Goal: Task Accomplishment & Management: Complete application form

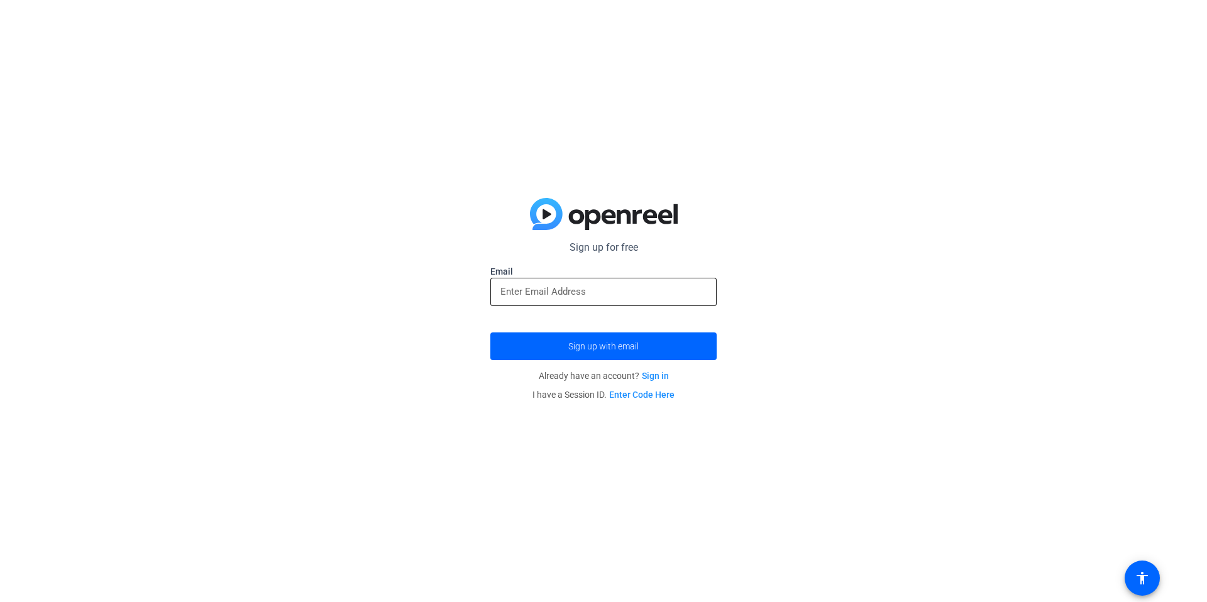
click at [556, 282] on div at bounding box center [603, 292] width 206 height 28
click at [555, 285] on input "email" at bounding box center [603, 291] width 206 height 15
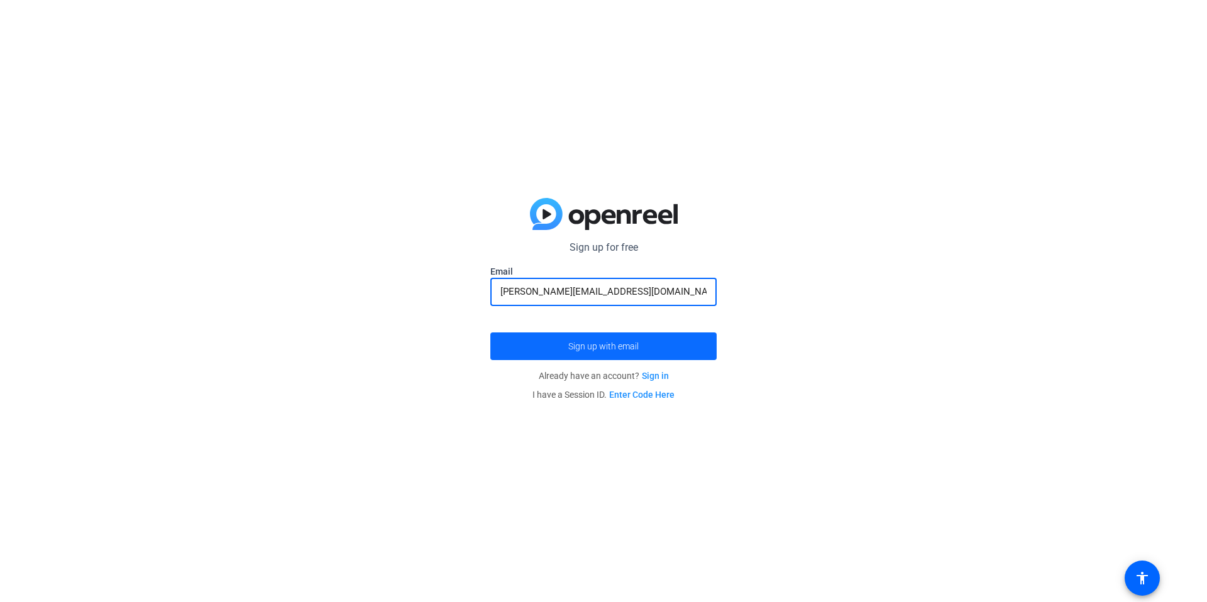
type input "[PERSON_NAME][EMAIL_ADDRESS][DOMAIN_NAME]"
click at [554, 345] on span "submit" at bounding box center [603, 346] width 226 height 30
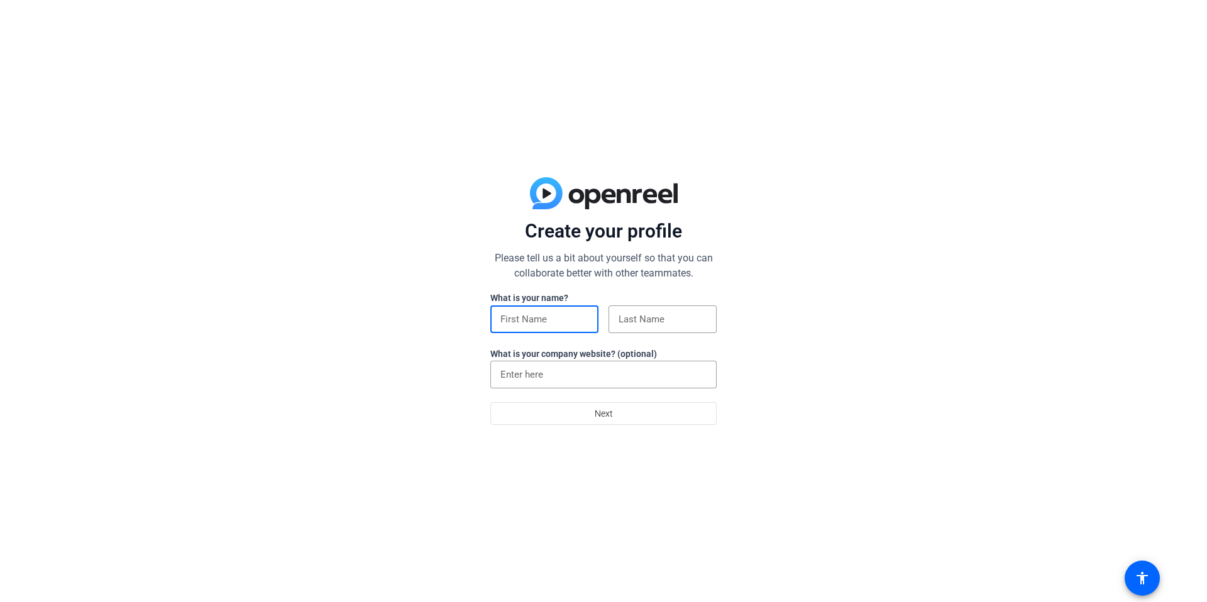
click at [575, 317] on input at bounding box center [544, 319] width 88 height 15
type input "Diana"
type input "E"
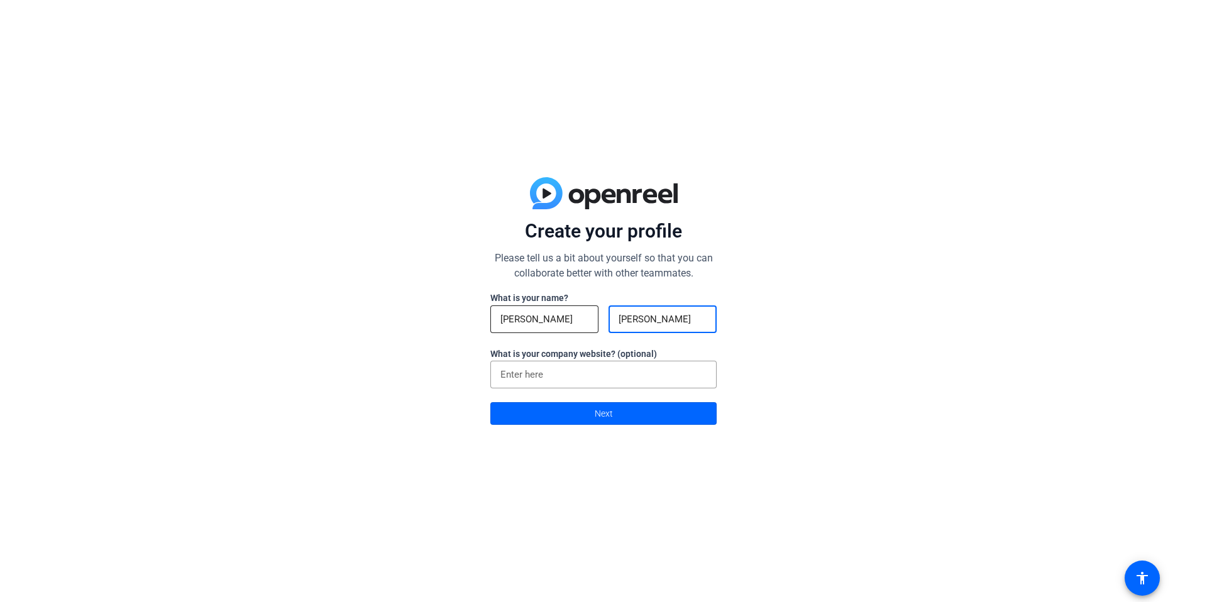
type input "Rigg"
click at [676, 414] on span at bounding box center [603, 413] width 225 height 30
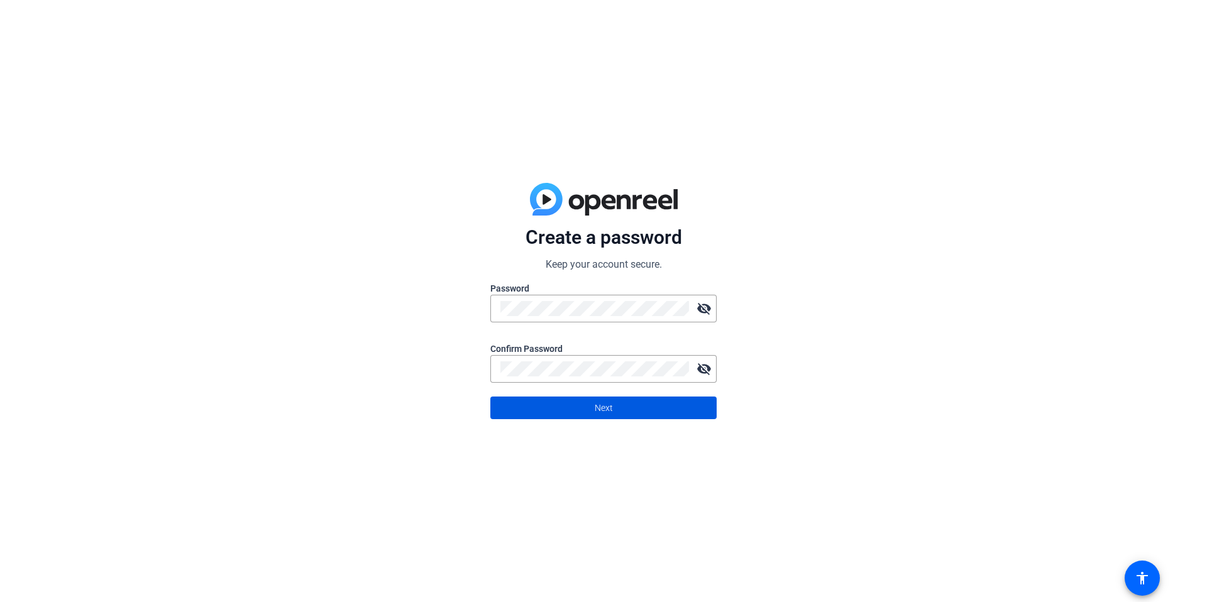
click at [694, 408] on span at bounding box center [603, 408] width 225 height 30
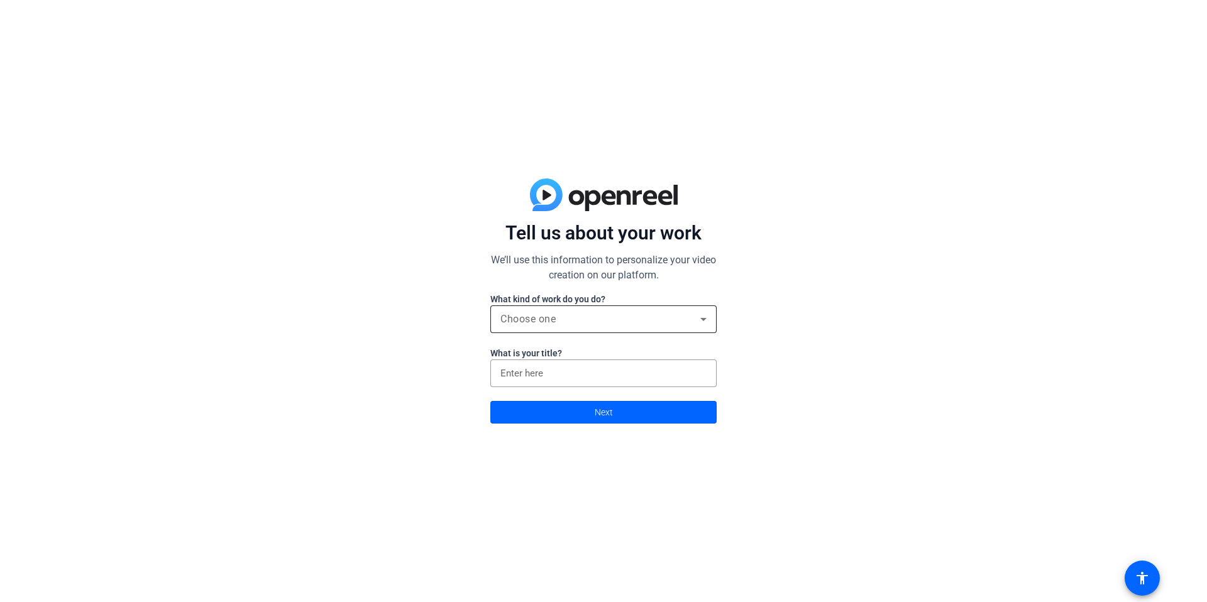
click at [603, 323] on div "Choose one" at bounding box center [600, 319] width 200 height 15
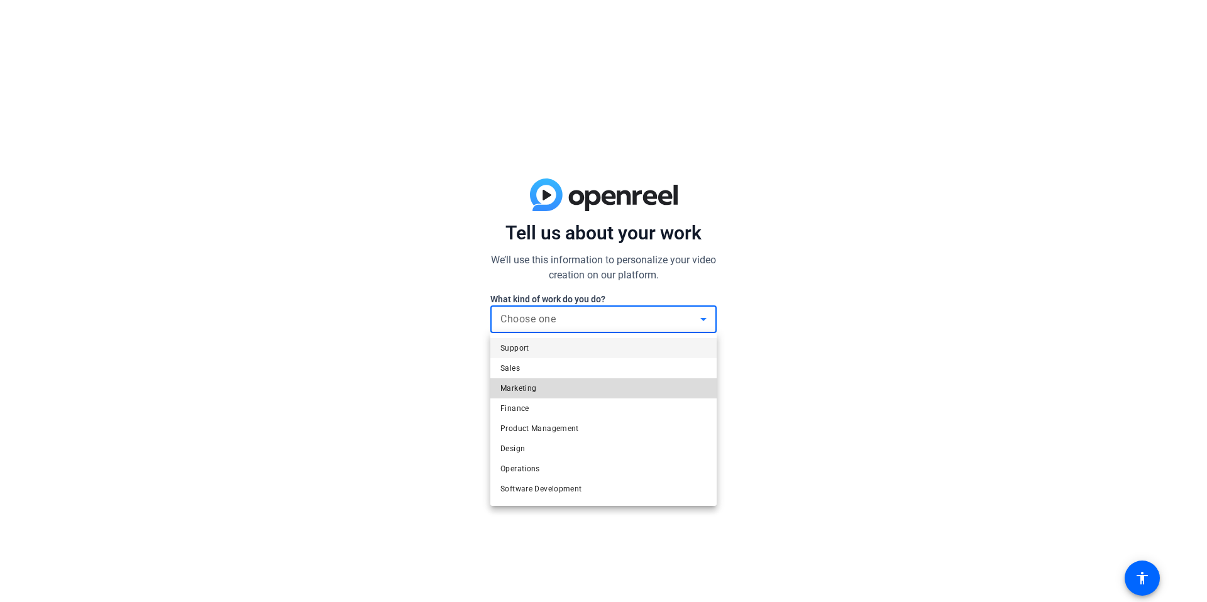
click at [542, 389] on mat-option "Marketing" at bounding box center [603, 388] width 226 height 20
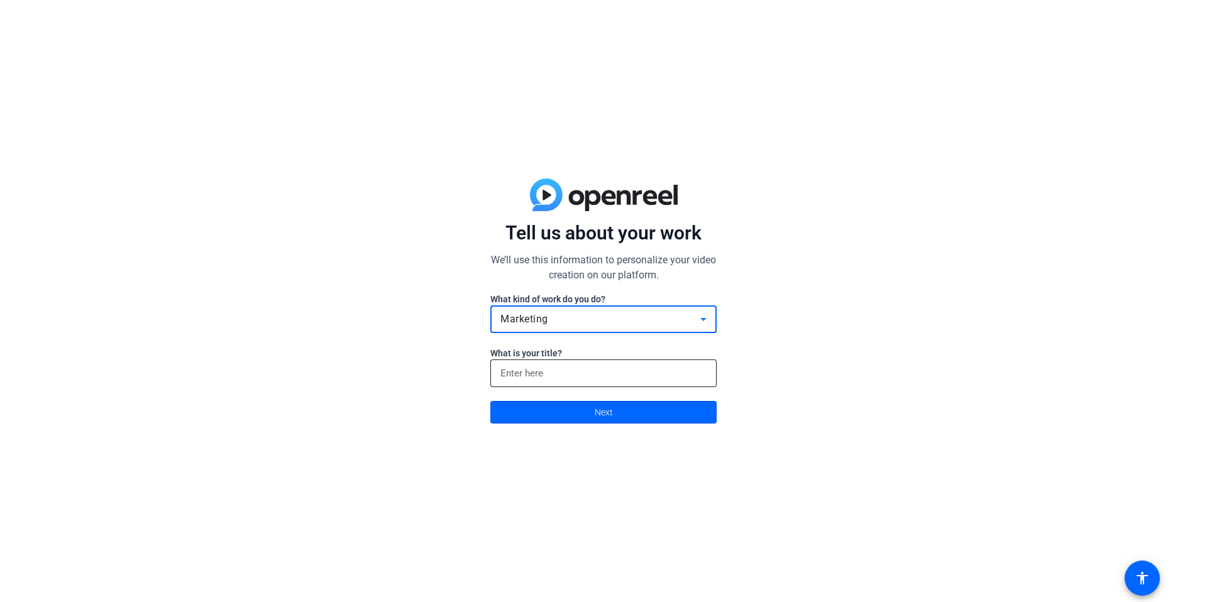
click at [563, 360] on div at bounding box center [603, 373] width 206 height 28
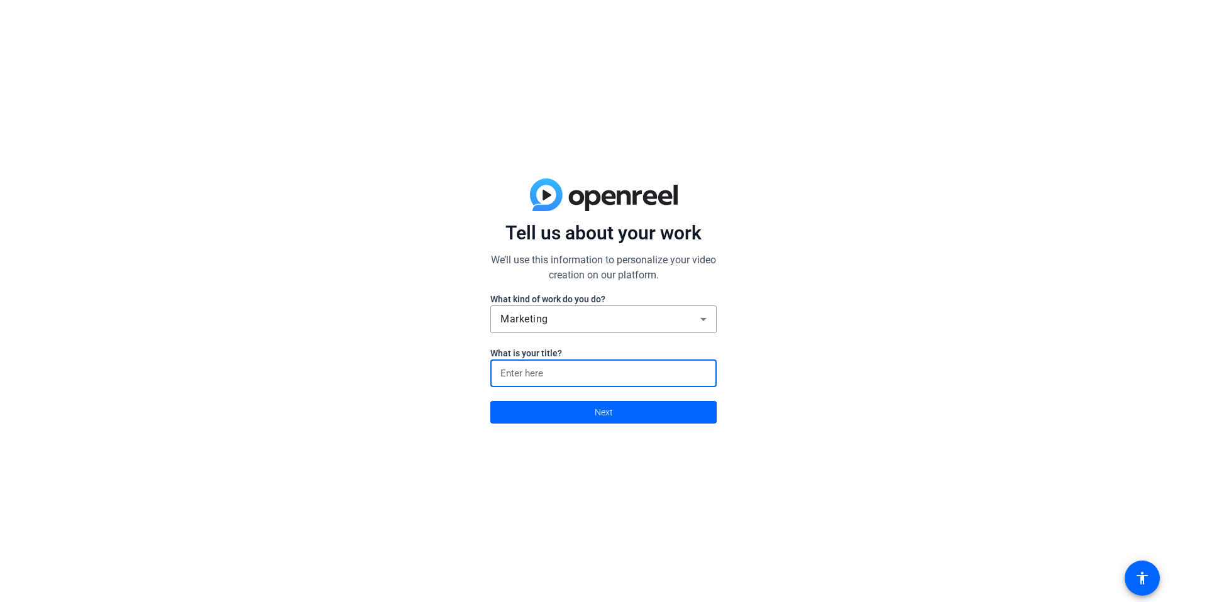
click at [563, 370] on input at bounding box center [603, 373] width 206 height 15
click at [585, 408] on span at bounding box center [603, 412] width 225 height 30
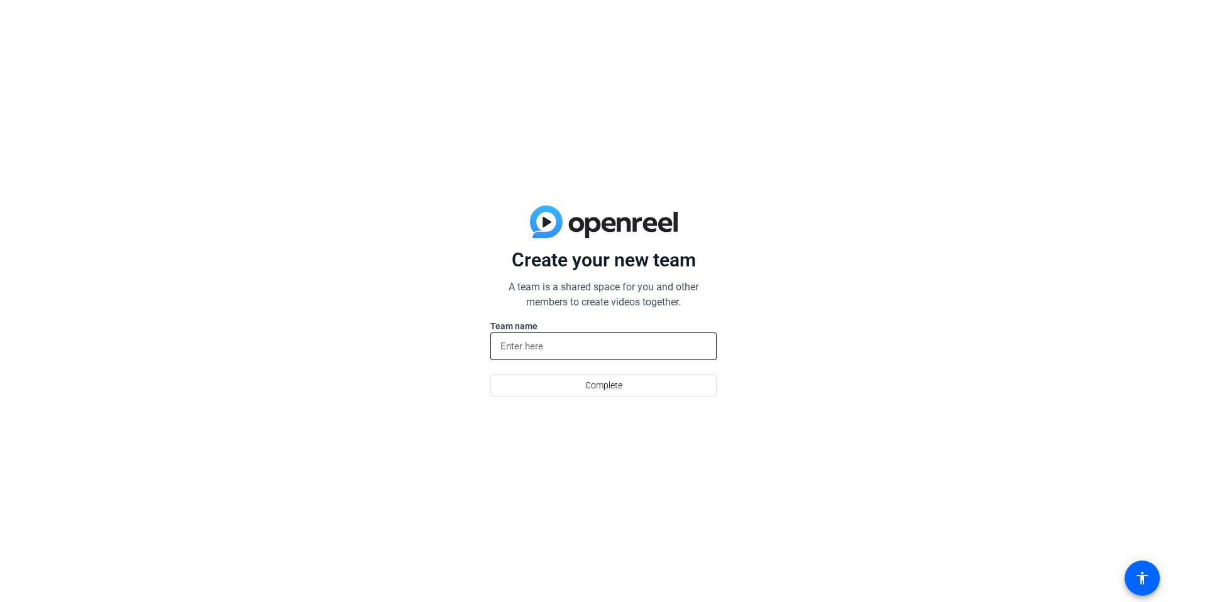
click at [571, 354] on div at bounding box center [603, 346] width 206 height 28
click at [585, 373] on span "Complete" at bounding box center [603, 385] width 37 height 24
click at [579, 348] on input at bounding box center [603, 346] width 206 height 15
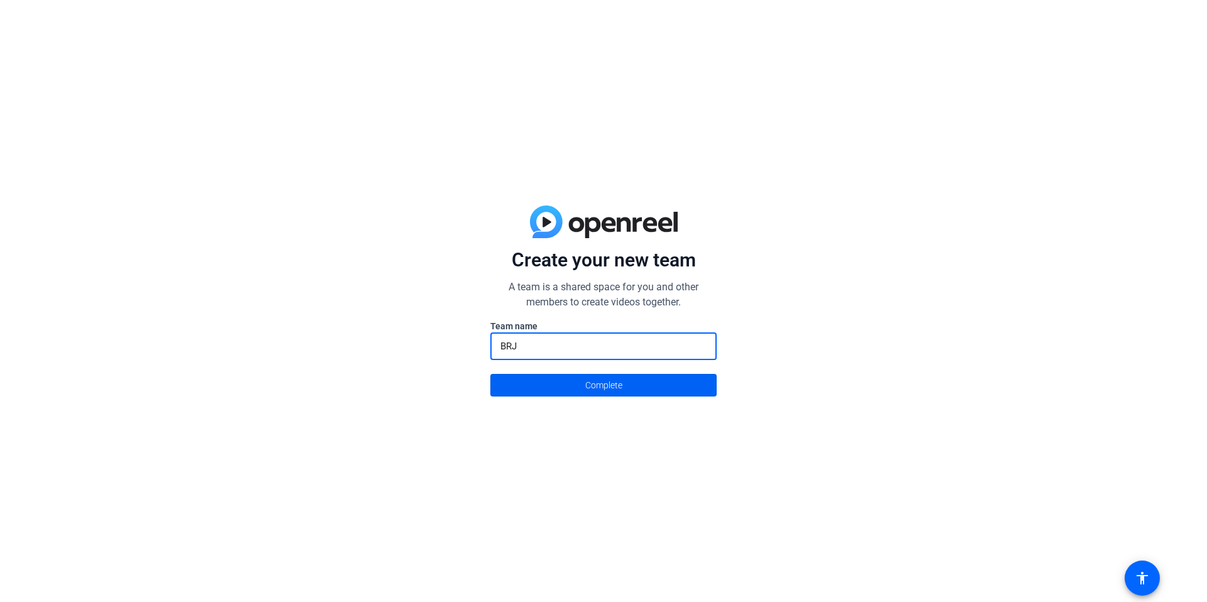
type input "BRJ"
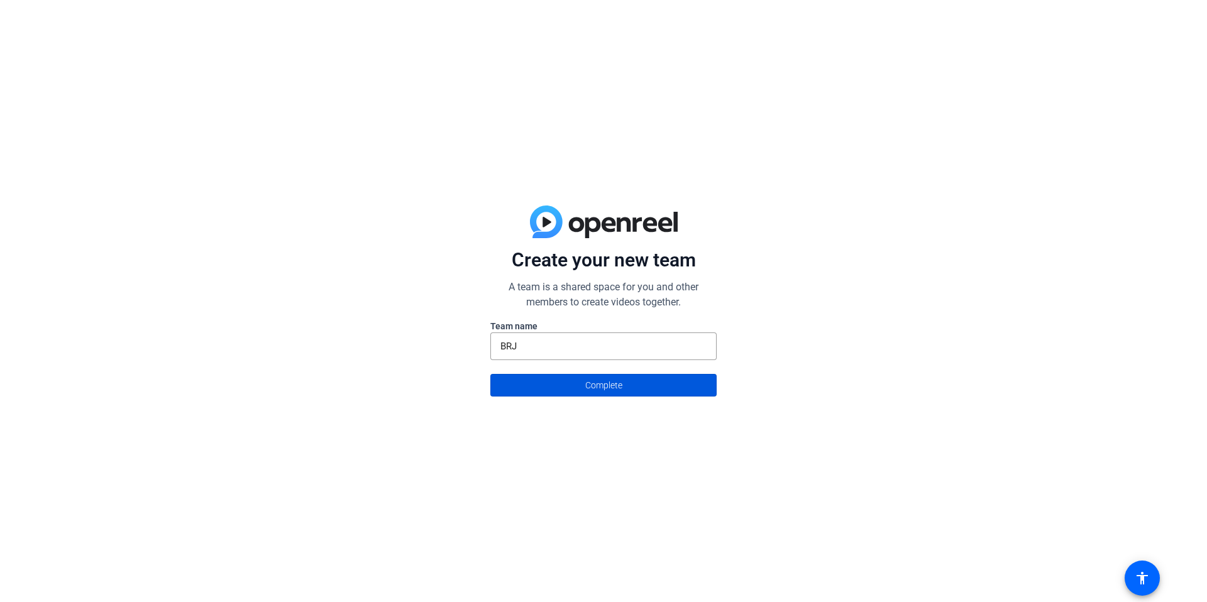
click at [585, 383] on span "Complete" at bounding box center [603, 385] width 37 height 24
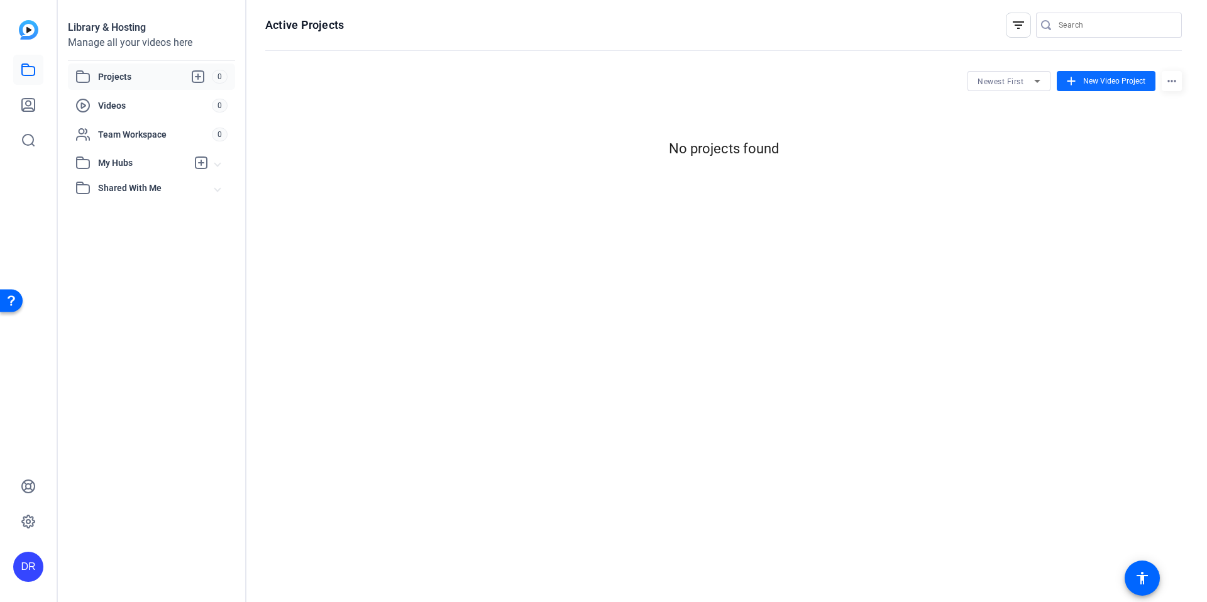
click at [1109, 84] on span "New Video Project" at bounding box center [1114, 80] width 62 height 11
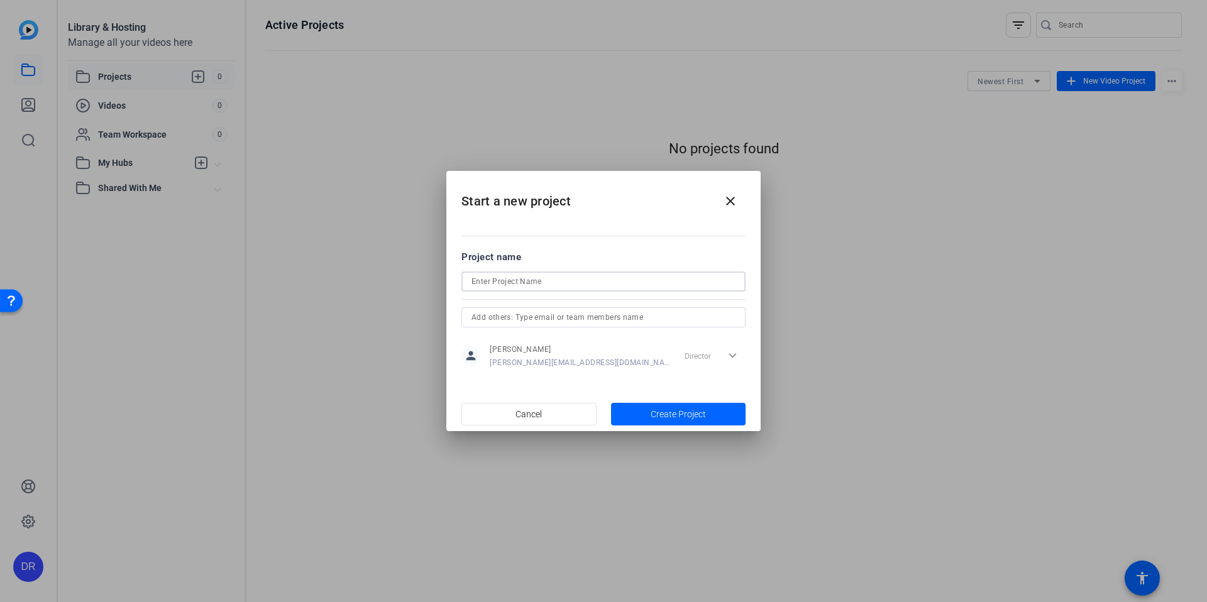
click at [524, 275] on input at bounding box center [603, 281] width 264 height 15
type input "Be Humanitarian"
click at [574, 312] on input "text" at bounding box center [603, 317] width 264 height 15
click at [669, 405] on span "button" at bounding box center [678, 414] width 135 height 30
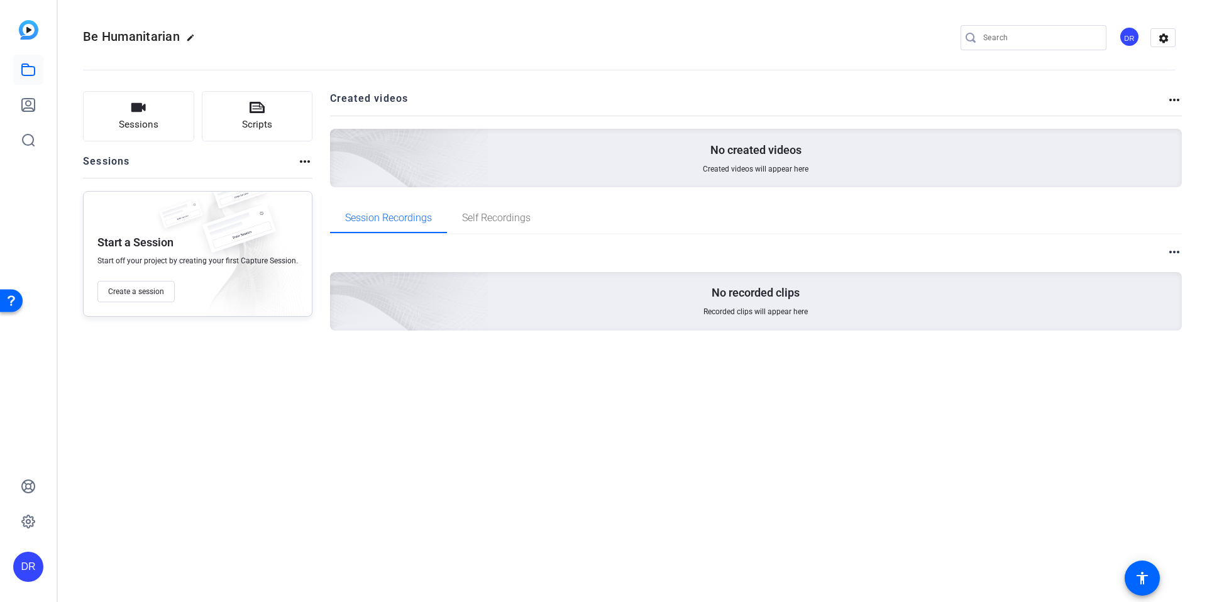
click at [882, 137] on div "No created videos Created videos will appear here" at bounding box center [756, 158] width 852 height 58
click at [781, 152] on p "No created videos" at bounding box center [755, 150] width 91 height 15
click at [420, 151] on img at bounding box center [339, 140] width 300 height 273
click at [300, 162] on mat-icon "more_horiz" at bounding box center [304, 161] width 15 height 15
click at [300, 162] on div at bounding box center [603, 301] width 1207 height 602
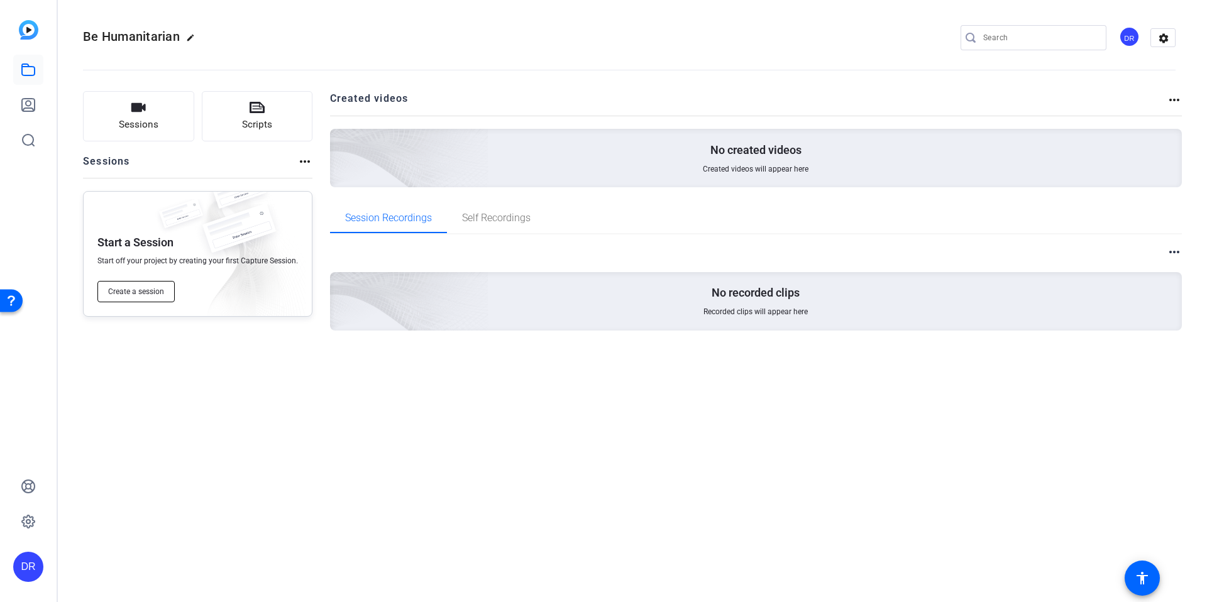
click at [139, 295] on span "Create a session" at bounding box center [136, 292] width 56 height 10
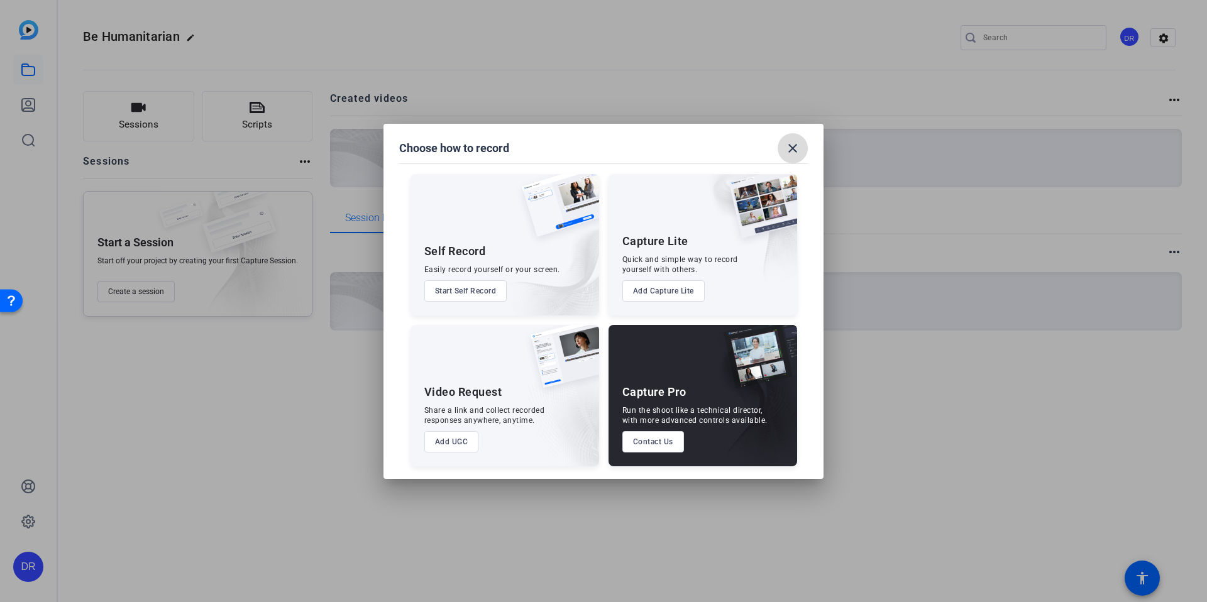
click at [791, 144] on mat-icon "close" at bounding box center [792, 148] width 15 height 15
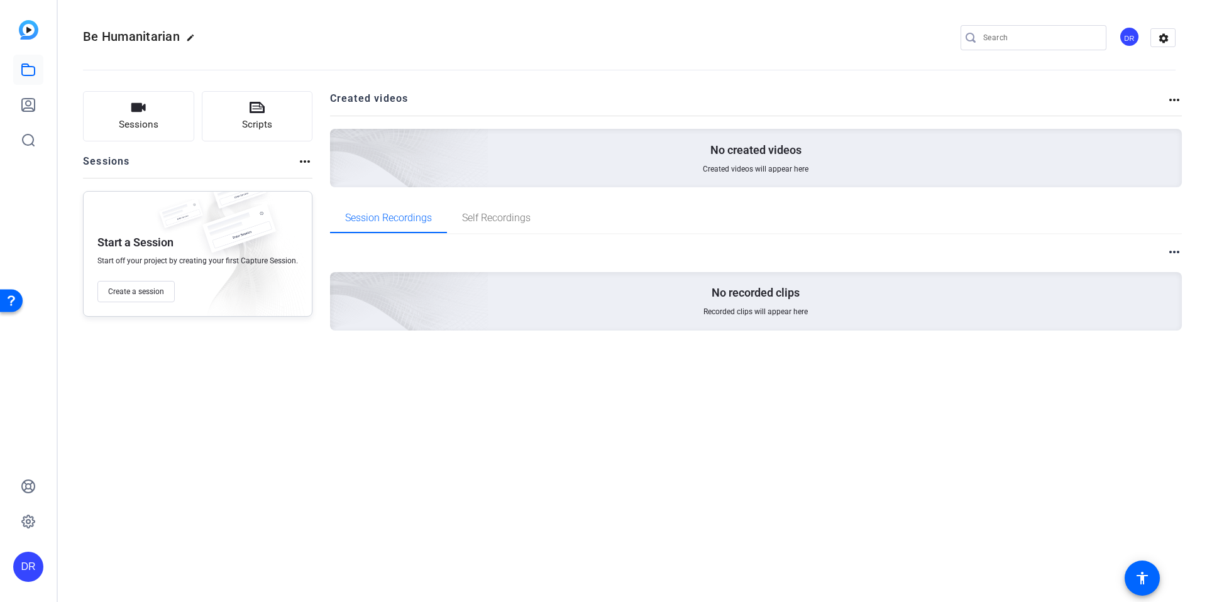
drag, startPoint x: 388, startPoint y: 162, endPoint x: 385, endPoint y: 150, distance: 12.3
click at [388, 162] on img at bounding box center [339, 140] width 300 height 273
click at [147, 116] on button "Sessions" at bounding box center [138, 116] width 111 height 50
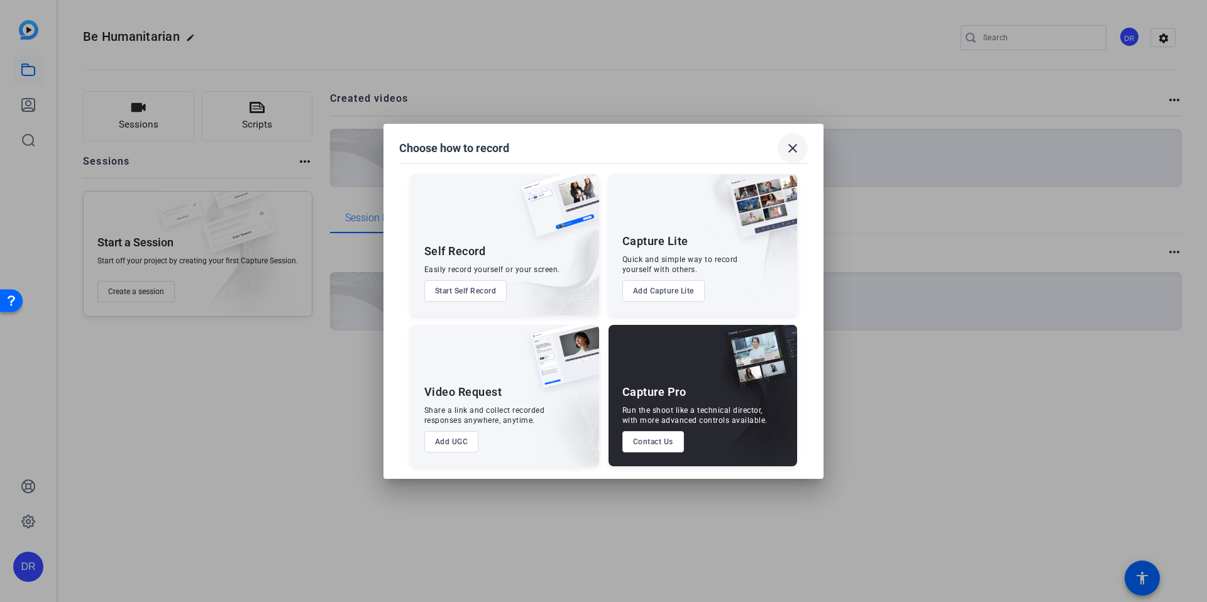
click at [789, 146] on mat-icon "close" at bounding box center [792, 148] width 15 height 15
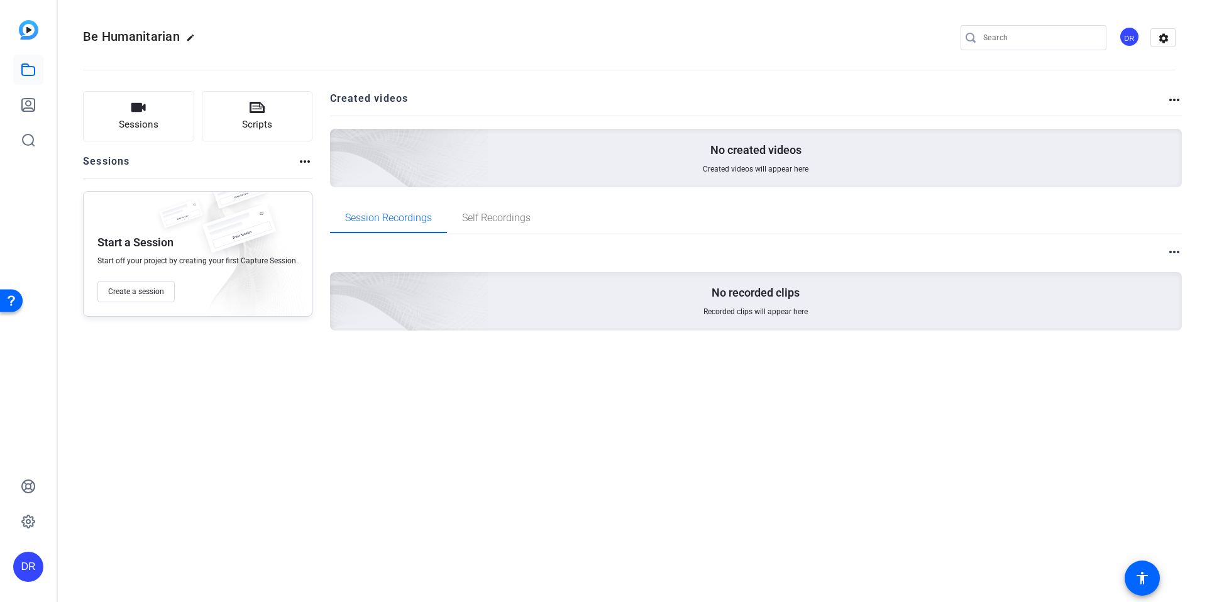
drag, startPoint x: 787, startPoint y: 177, endPoint x: 739, endPoint y: 168, distance: 48.6
click at [787, 177] on div "No created videos Created videos will appear here" at bounding box center [756, 158] width 852 height 58
click at [723, 155] on p "No created videos" at bounding box center [755, 150] width 91 height 15
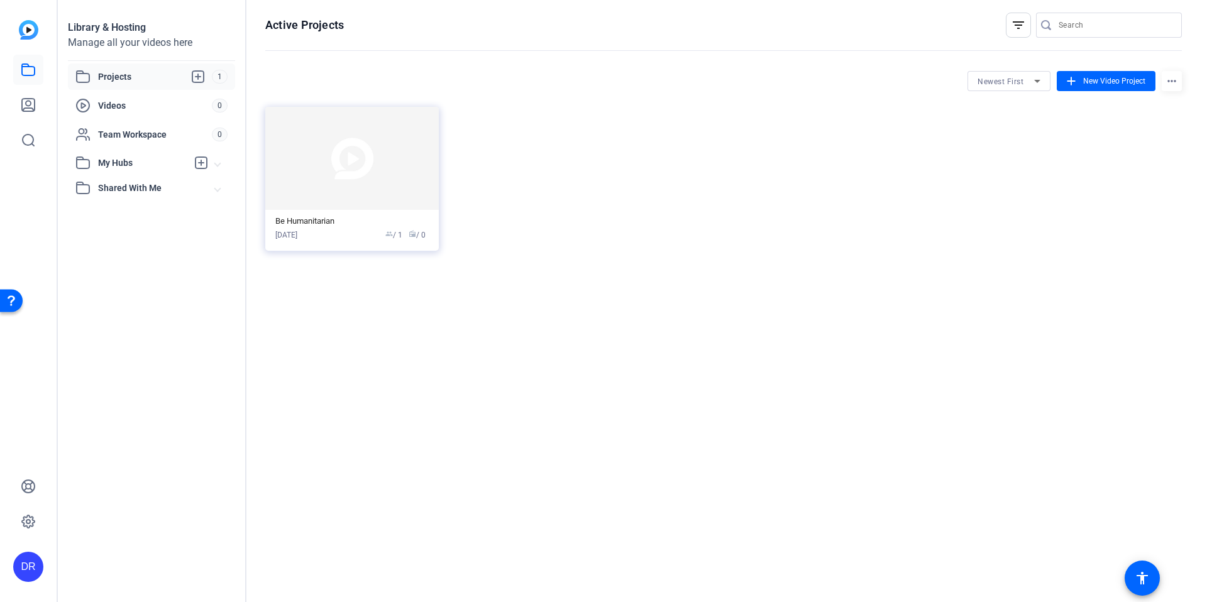
click at [352, 193] on img at bounding box center [351, 158] width 173 height 103
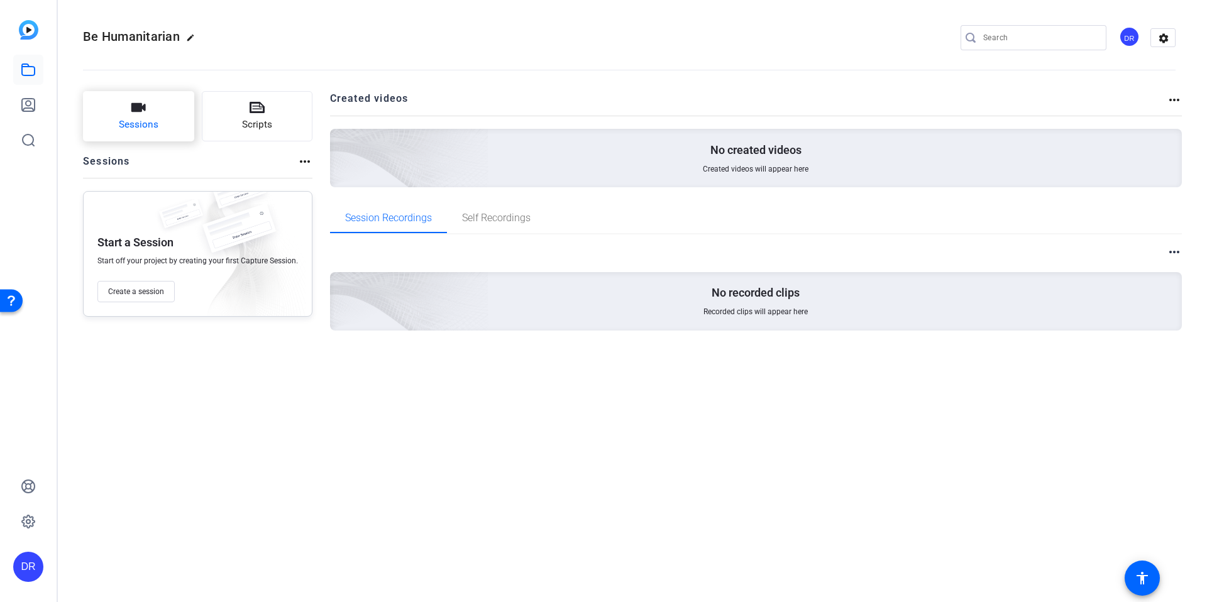
click at [170, 115] on button "Sessions" at bounding box center [138, 116] width 111 height 50
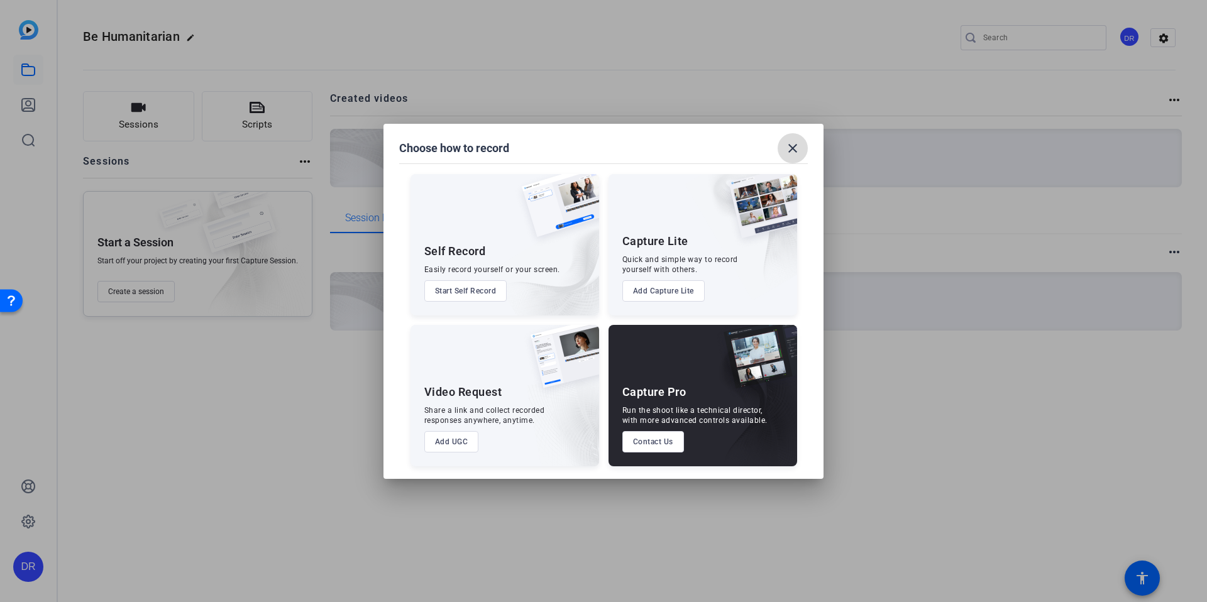
click at [792, 150] on mat-icon "close" at bounding box center [792, 148] width 15 height 15
